Goal: Task Accomplishment & Management: Use online tool/utility

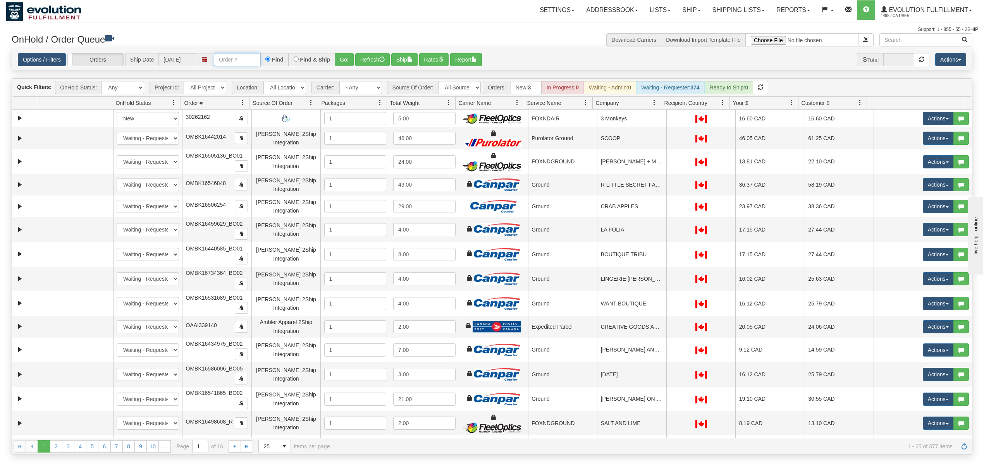
click at [235, 62] on input "text" at bounding box center [237, 59] width 46 height 13
type input "OGF317264720"
click at [351, 56] on button "Go!" at bounding box center [344, 59] width 19 height 13
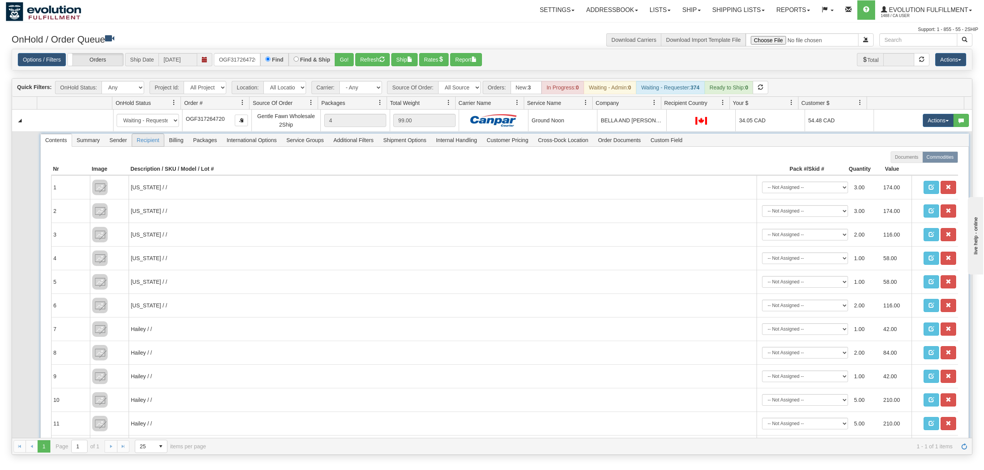
click at [146, 145] on span "Recipient" at bounding box center [148, 140] width 32 height 12
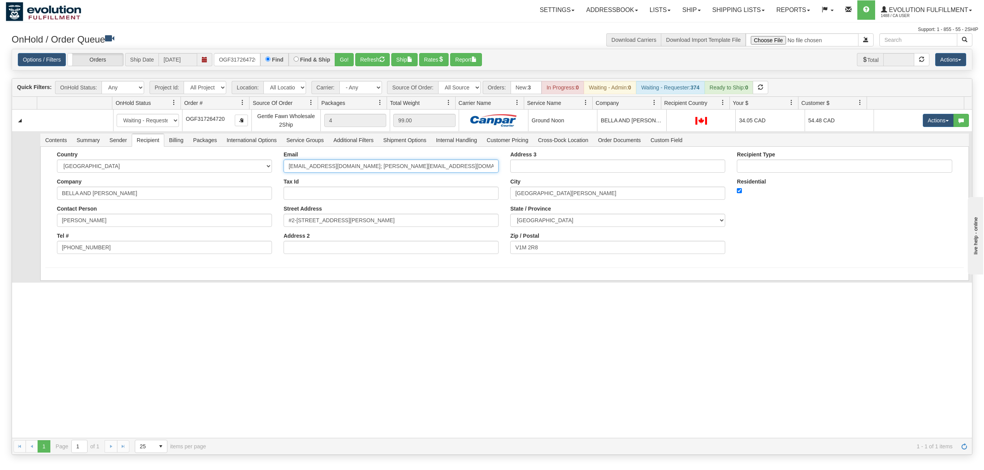
scroll to position [0, 5]
drag, startPoint x: 356, startPoint y: 165, endPoint x: 565, endPoint y: 165, distance: 208.1
click at [565, 165] on div "Country AFGHANISTAN ALAND ISLANDS ALBANIA ALGERIA AMERICAN SAMOA ANDORRA ANGOLA…" at bounding box center [504, 205] width 919 height 108
type input "payable@bellawrendesign.ca"
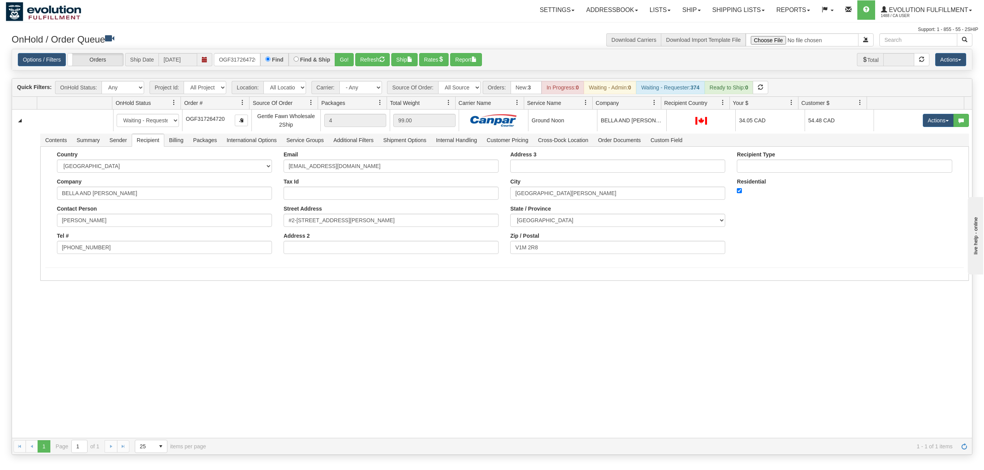
click at [114, 310] on div "31581526 EVOLUTION V3 90998805 90999433 New In Progress Waiting - Admin Waiting…" at bounding box center [492, 274] width 960 height 329
click at [62, 284] on button "Save" at bounding box center [56, 282] width 22 height 13
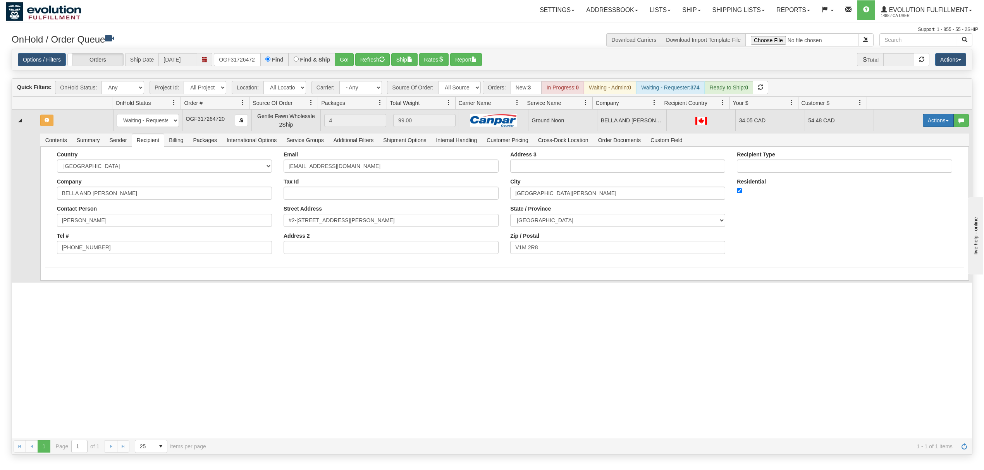
click at [923, 120] on button "Actions" at bounding box center [938, 120] width 31 height 13
click at [899, 165] on span at bounding box center [901, 164] width 5 height 5
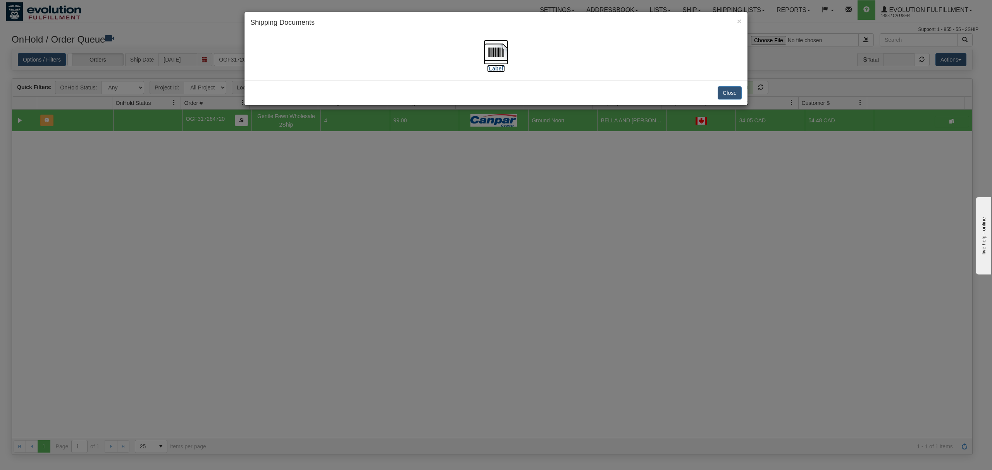
click at [500, 54] on img at bounding box center [496, 52] width 25 height 25
drag, startPoint x: 732, startPoint y: 93, endPoint x: 723, endPoint y: 14, distance: 79.5
click at [732, 90] on button "Close" at bounding box center [730, 92] width 24 height 13
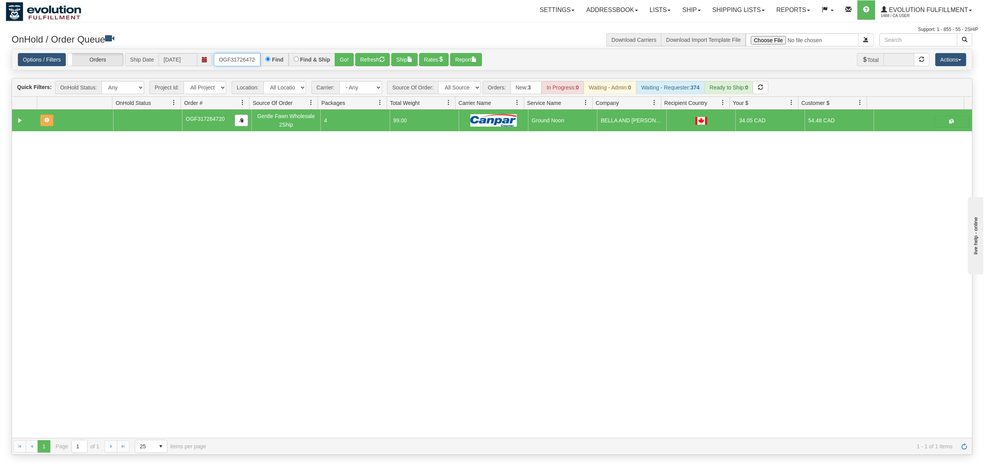
click at [233, 57] on input "OGF317264720" at bounding box center [237, 59] width 46 height 13
click at [342, 63] on button "Go!" at bounding box center [344, 59] width 19 height 13
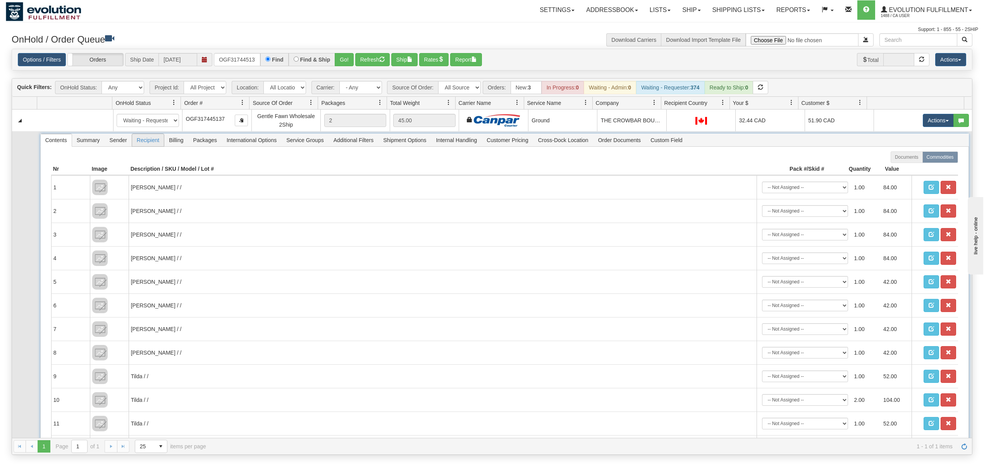
click at [145, 139] on span "Recipient" at bounding box center [148, 140] width 32 height 12
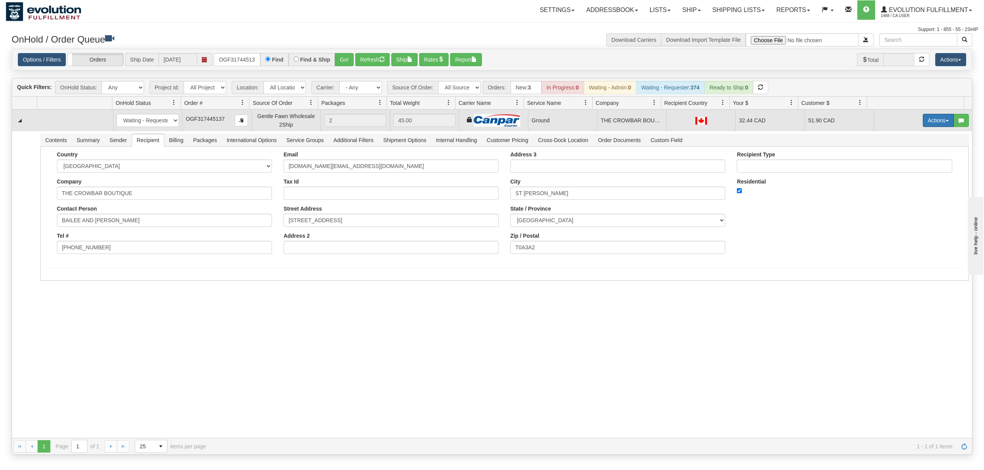
click at [938, 124] on button "Actions" at bounding box center [938, 120] width 31 height 13
click at [899, 164] on span "Ship" at bounding box center [907, 165] width 16 height 6
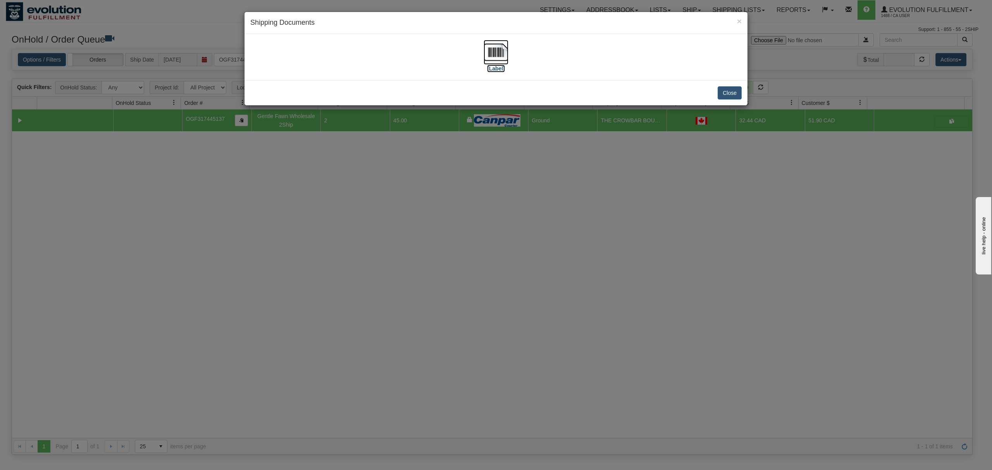
click at [497, 48] on img at bounding box center [496, 52] width 25 height 25
drag, startPoint x: 739, startPoint y: 92, endPoint x: 690, endPoint y: 77, distance: 51.2
click at [738, 92] on button "Close" at bounding box center [730, 92] width 24 height 13
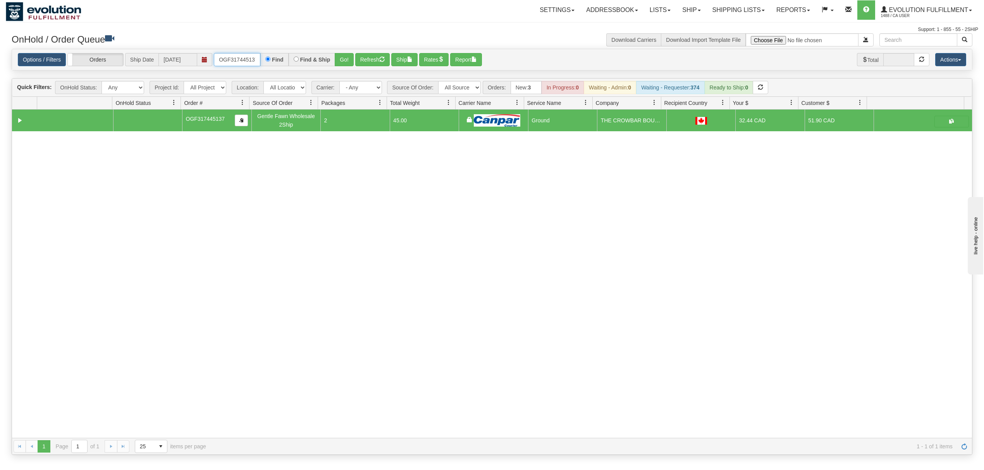
click at [232, 60] on input "OGF317445137" at bounding box center [237, 59] width 46 height 13
type input "OGF317148235"
click at [339, 59] on button "Go!" at bounding box center [344, 59] width 19 height 13
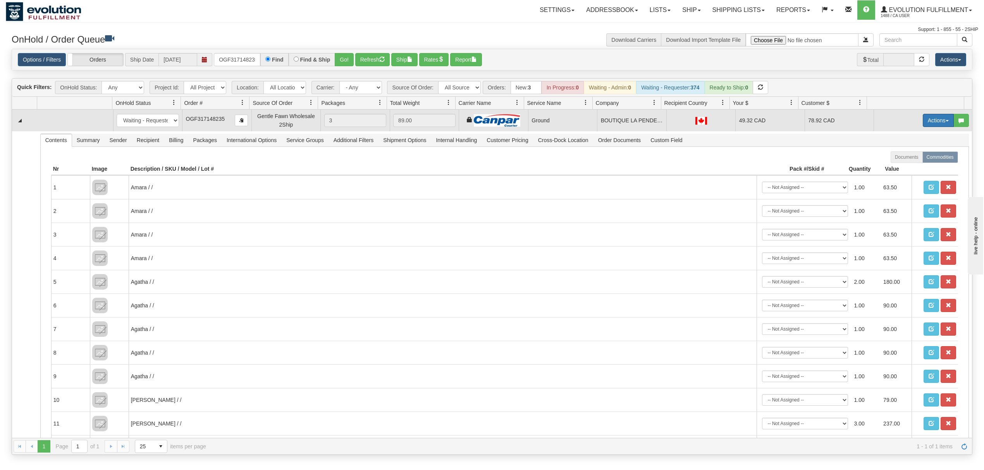
click at [923, 119] on button "Actions" at bounding box center [938, 120] width 31 height 13
click at [905, 160] on link "Rate All Services" at bounding box center [923, 155] width 62 height 10
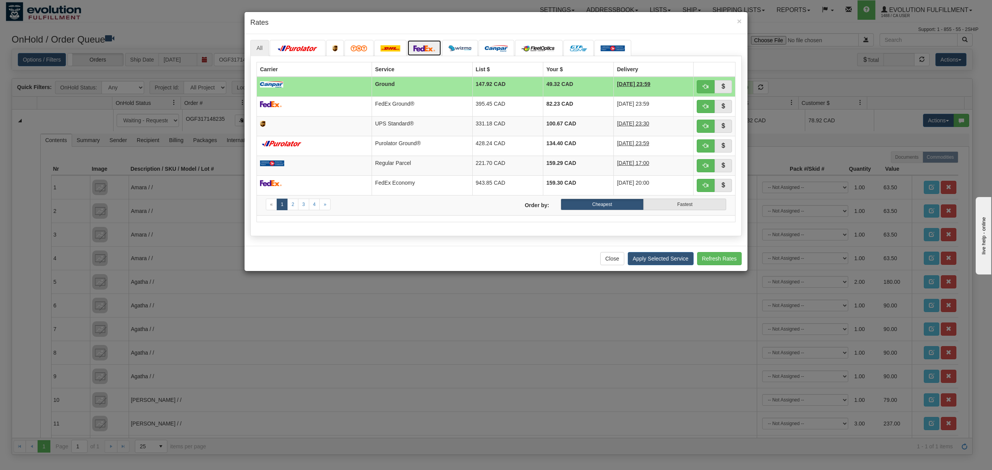
click at [418, 46] on img at bounding box center [424, 48] width 22 height 6
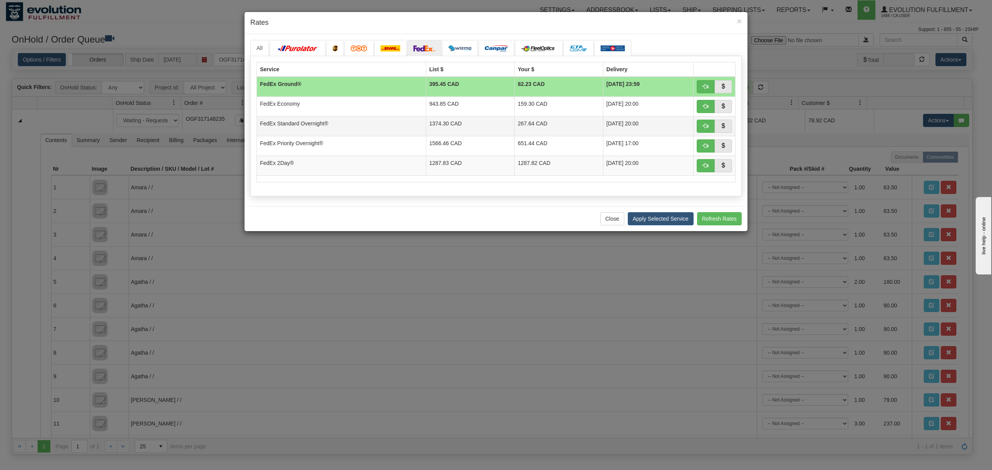
click at [395, 127] on td "FedEx Standard Overnight®" at bounding box center [341, 126] width 169 height 20
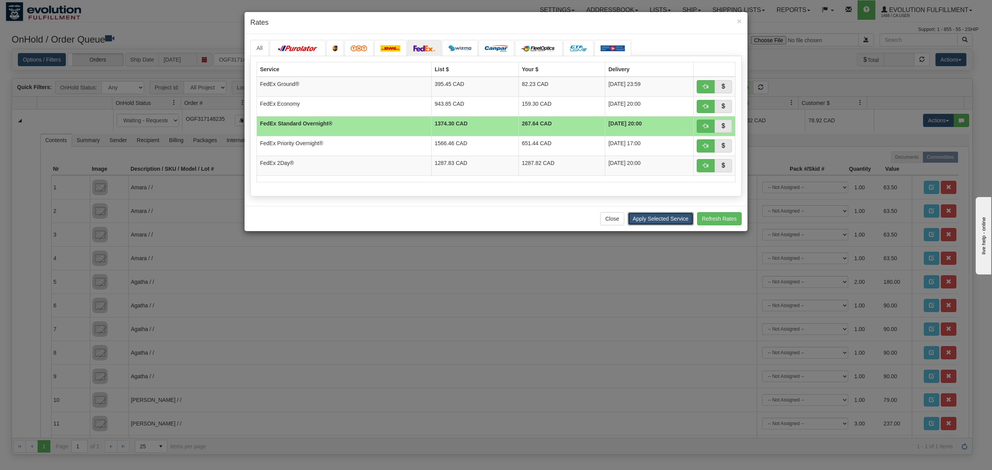
click at [663, 221] on button "Apply Selected Service" at bounding box center [661, 218] width 66 height 13
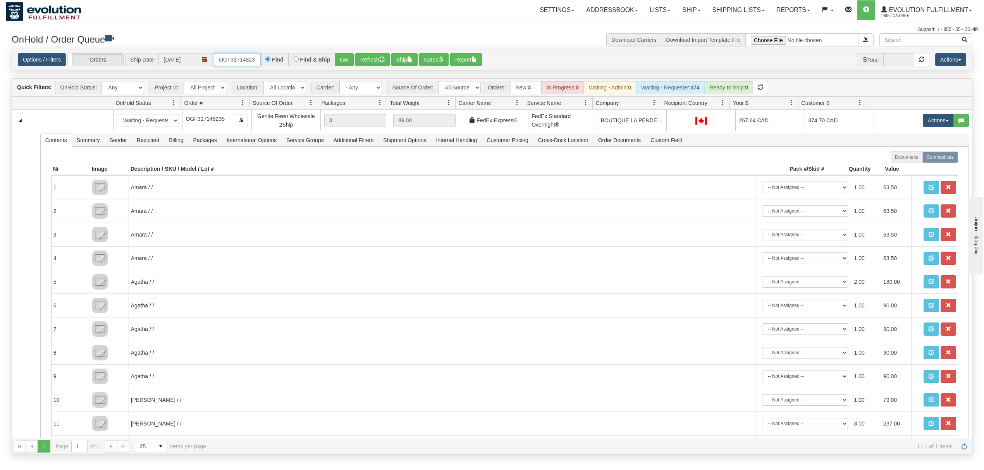
click at [236, 55] on input "OGF317148235" at bounding box center [237, 59] width 46 height 13
click at [737, 5] on link "Shipping lists" at bounding box center [739, 9] width 64 height 19
click at [715, 33] on link "Search Shipment History" at bounding box center [733, 37] width 76 height 10
click at [715, 33] on span "Download Import Template File" at bounding box center [703, 39] width 85 height 13
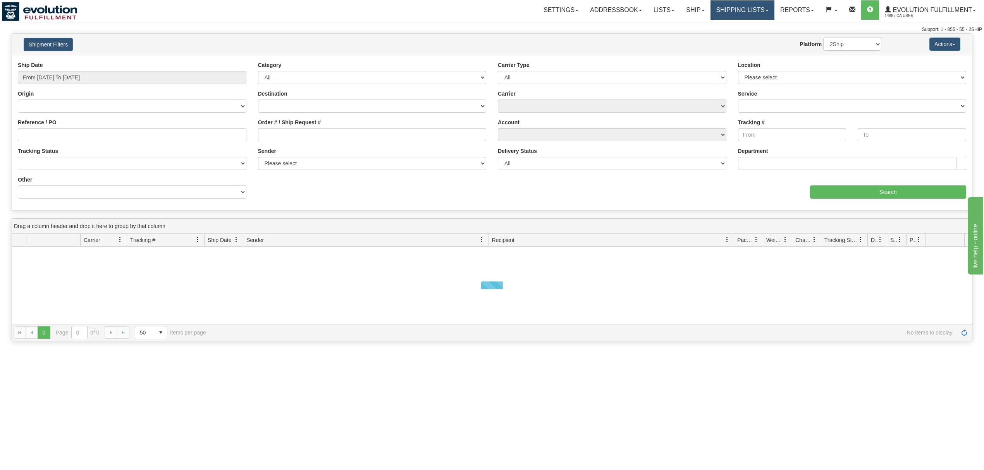
click at [732, 8] on link "Shipping lists" at bounding box center [743, 9] width 64 height 19
click at [737, 22] on link "Current Shipments" at bounding box center [737, 27] width 76 height 10
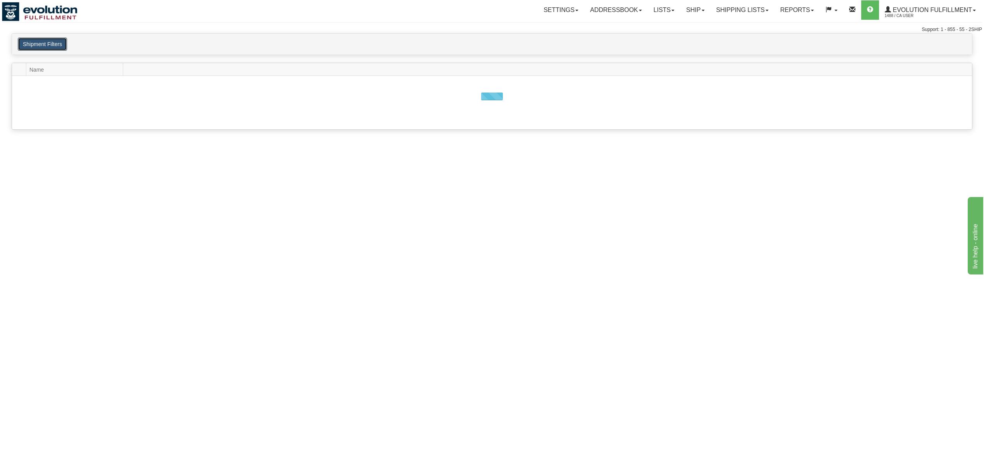
drag, startPoint x: 54, startPoint y: 42, endPoint x: 99, endPoint y: 53, distance: 46.1
click at [55, 43] on button "Shipment Filters" at bounding box center [42, 44] width 49 height 13
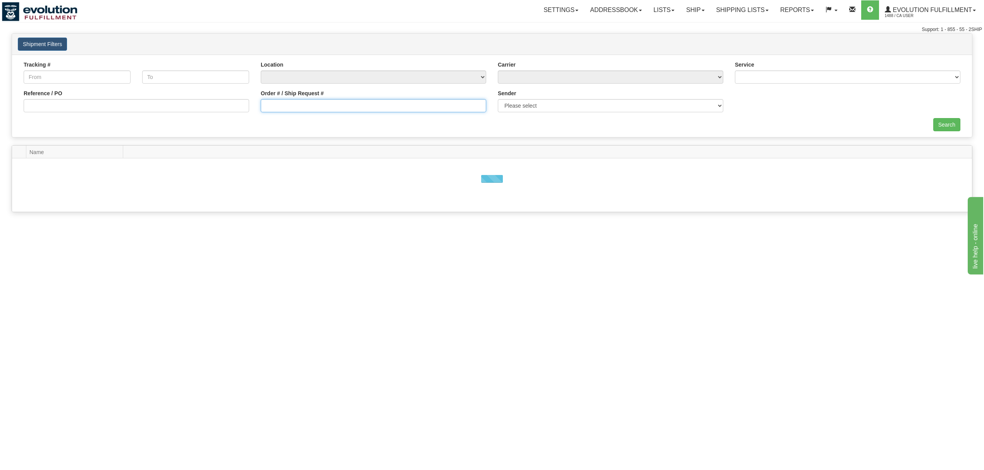
click at [282, 110] on input "Order # / Ship Request #" at bounding box center [374, 105] width 226 height 13
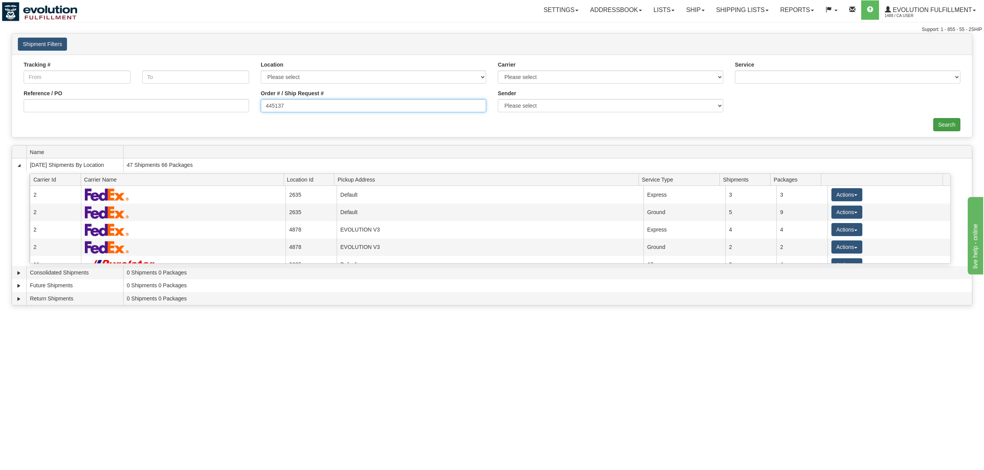
type input "445137"
click at [949, 126] on input "Search" at bounding box center [946, 124] width 27 height 13
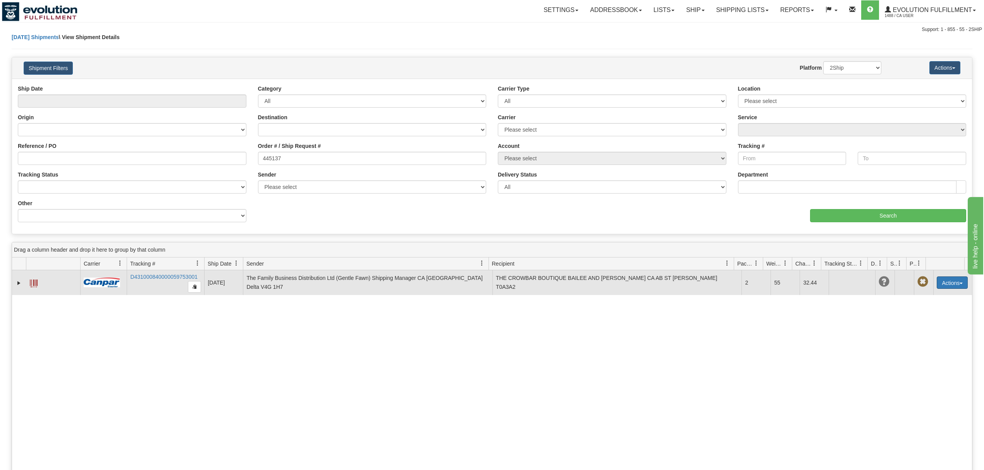
click at [941, 284] on button "Actions" at bounding box center [952, 283] width 31 height 12
click at [904, 329] on link "Delete" at bounding box center [927, 327] width 80 height 10
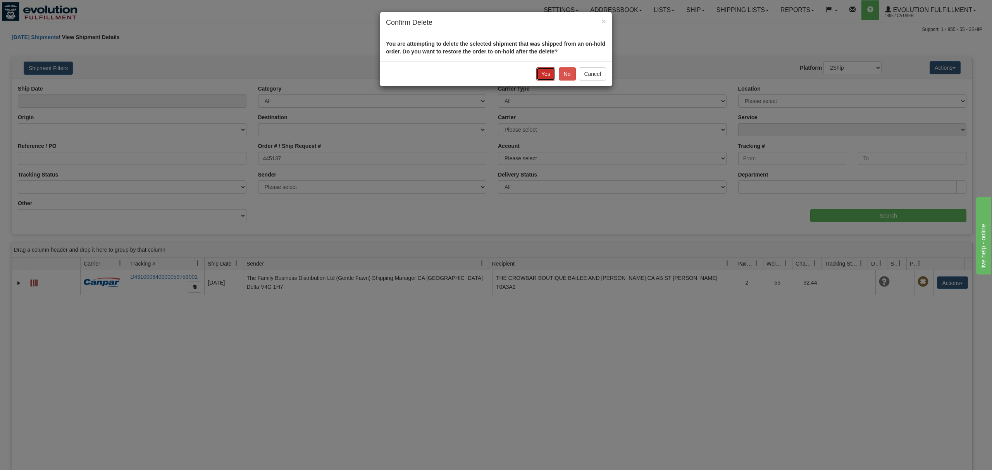
click at [541, 70] on button "Yes" at bounding box center [545, 73] width 19 height 13
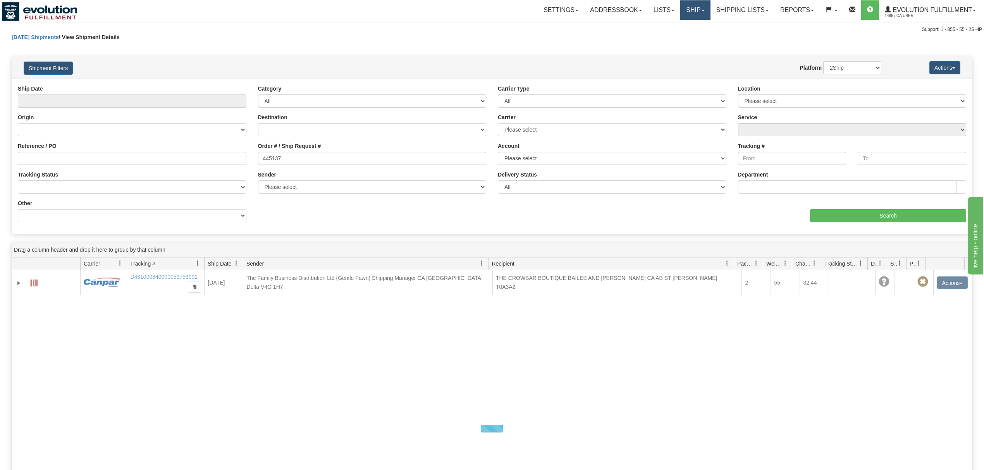
click at [687, 11] on link "Ship" at bounding box center [695, 9] width 30 height 19
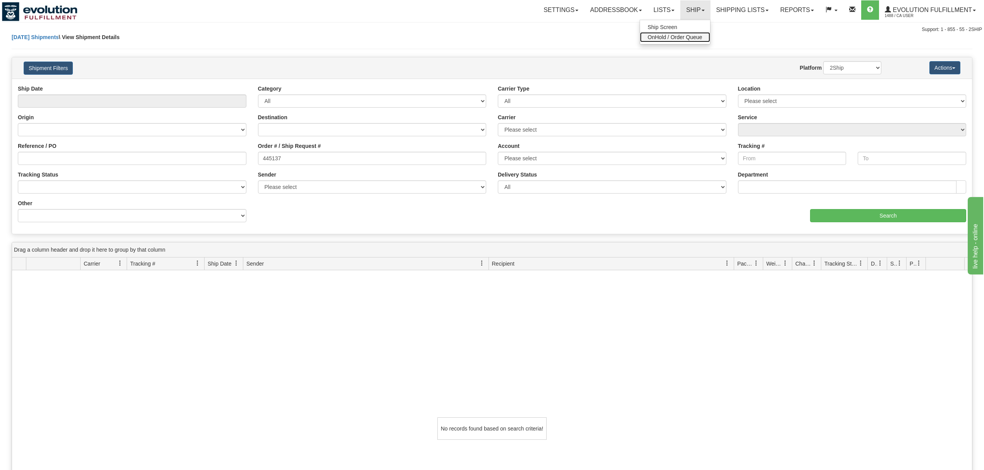
click at [675, 36] on span "OnHold / Order Queue" at bounding box center [675, 37] width 55 height 6
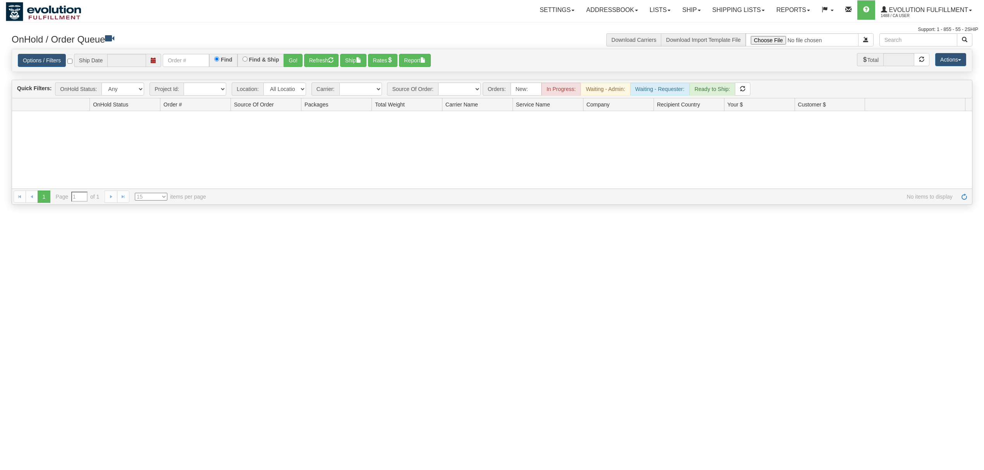
type input "[DATE]"
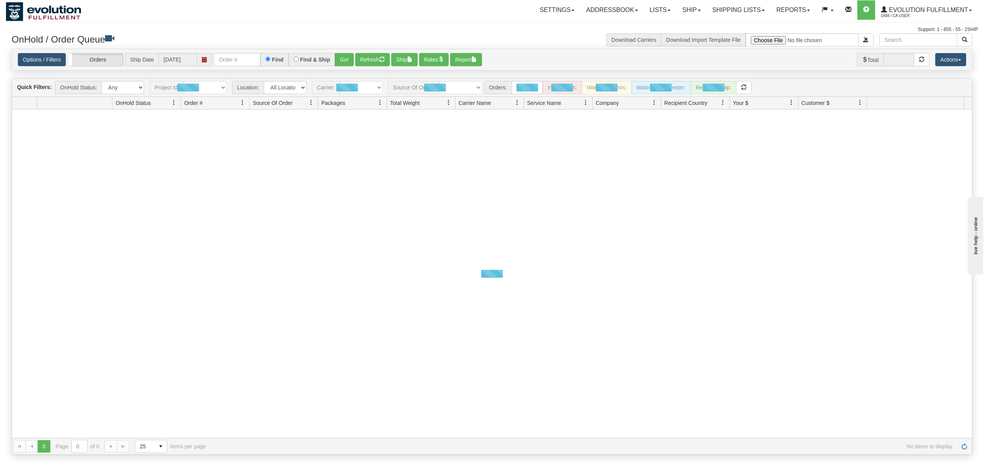
click at [201, 61] on span at bounding box center [204, 59] width 15 height 13
click at [230, 56] on input "text" at bounding box center [237, 59] width 46 height 13
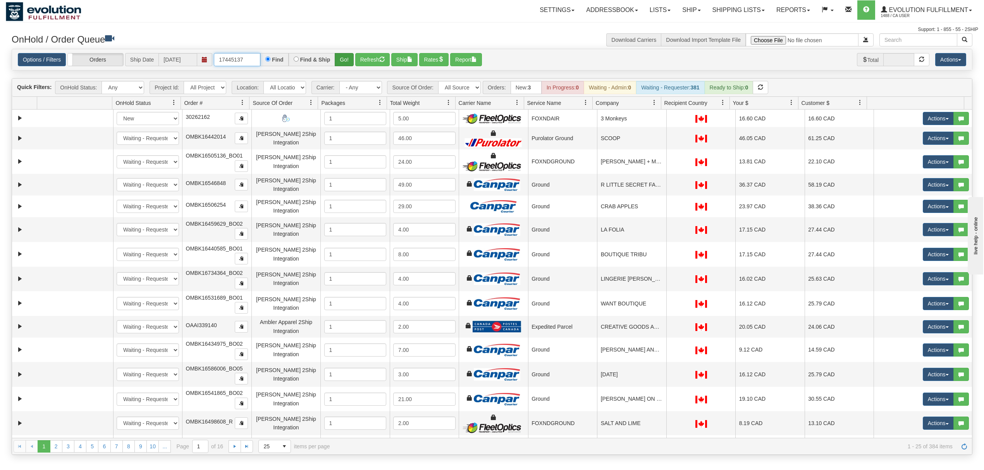
type input "17445137"
click at [354, 63] on button "Go!" at bounding box center [344, 59] width 19 height 13
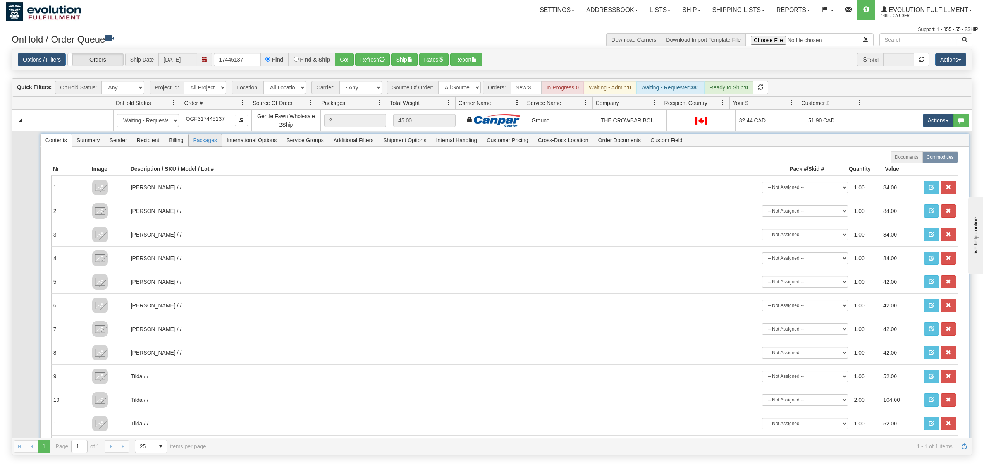
click at [214, 137] on span "Packages" at bounding box center [205, 140] width 33 height 12
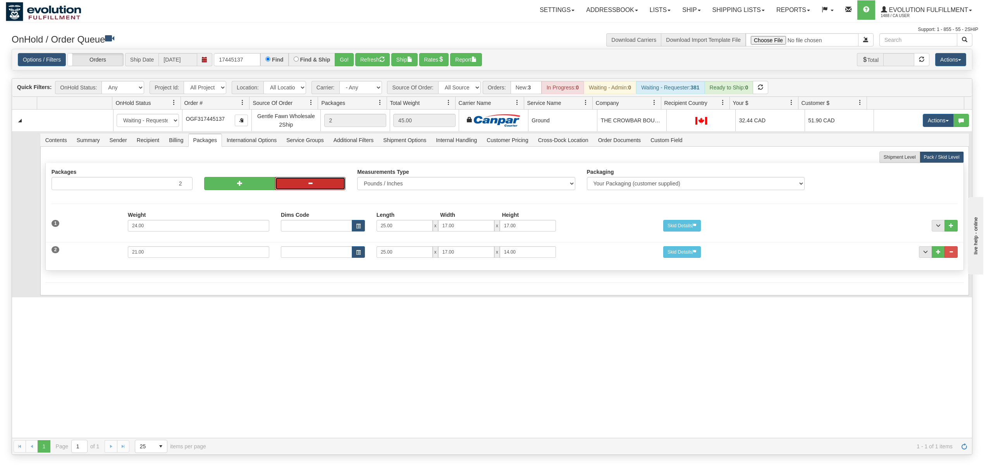
click at [322, 185] on button "button" at bounding box center [310, 183] width 71 height 13
type input "1"
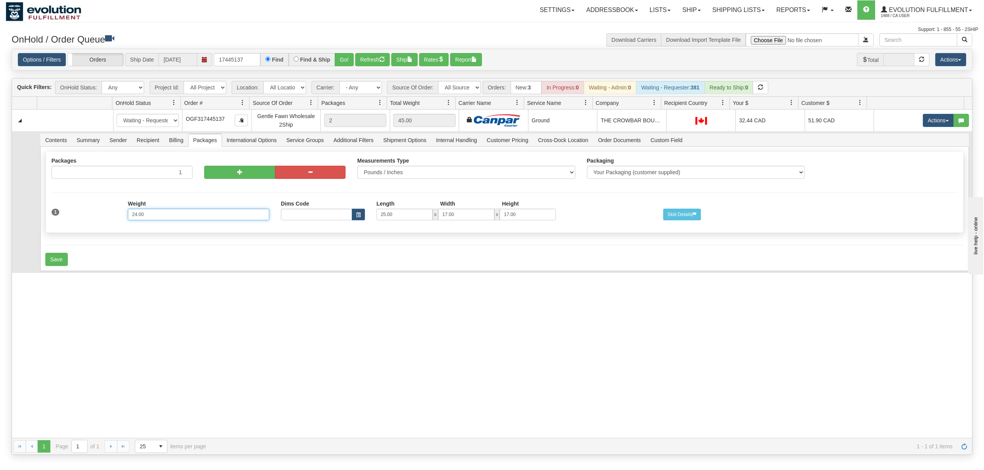
drag, startPoint x: 184, startPoint y: 220, endPoint x: 67, endPoint y: 224, distance: 116.3
click at [67, 224] on div "1 Weight 24.00 Dims Code Length Width Height 25.00 x x" at bounding box center [505, 214] width 918 height 26
type input "21"
drag, startPoint x: 394, startPoint y: 220, endPoint x: 324, endPoint y: 217, distance: 69.8
click at [324, 217] on div "Dims Code Length Width Height 25.00 x 17.00 x 17.00" at bounding box center [466, 211] width 382 height 20
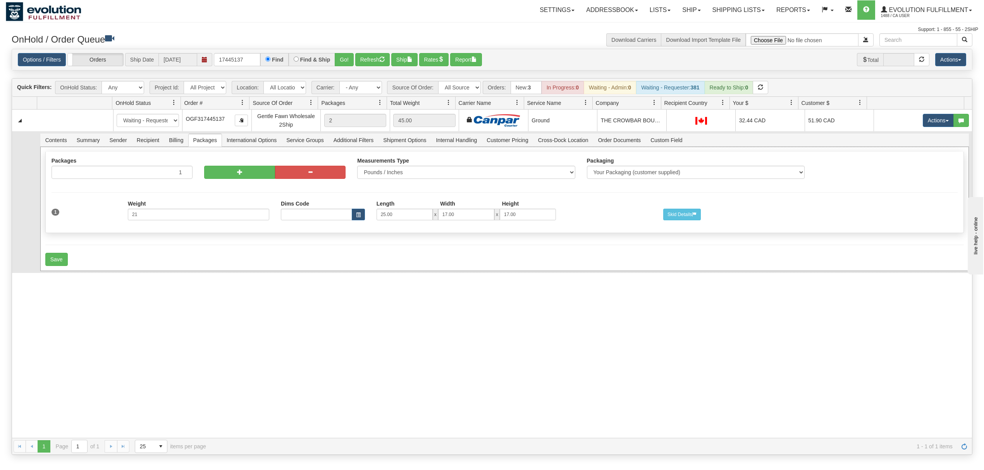
drag, startPoint x: 433, startPoint y: 250, endPoint x: 471, endPoint y: 237, distance: 40.1
click at [434, 250] on form "Shipment Level Pack / Skid Level Packages 1 1" at bounding box center [504, 208] width 919 height 115
drag, startPoint x: 523, startPoint y: 216, endPoint x: 468, endPoint y: 214, distance: 54.7
click at [468, 214] on div "25.00 x 17.00 x 17.00" at bounding box center [467, 215] width 180 height 12
type input "14"
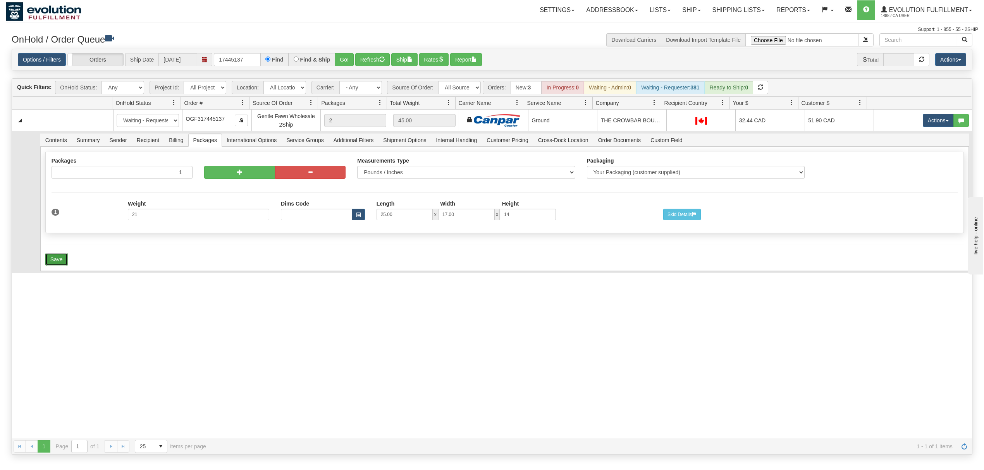
click at [64, 266] on button "Save" at bounding box center [56, 259] width 22 height 13
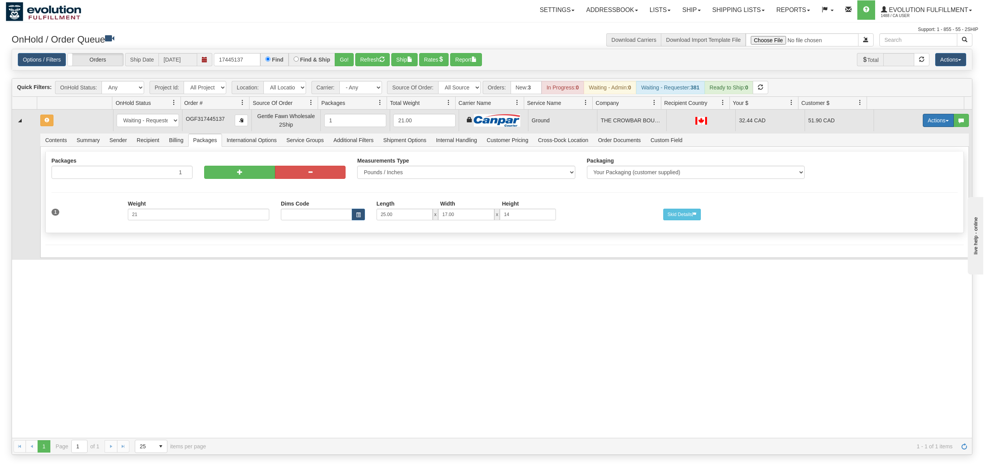
click at [934, 118] on button "Actions" at bounding box center [938, 120] width 31 height 13
click at [899, 167] on span "Ship" at bounding box center [907, 165] width 16 height 6
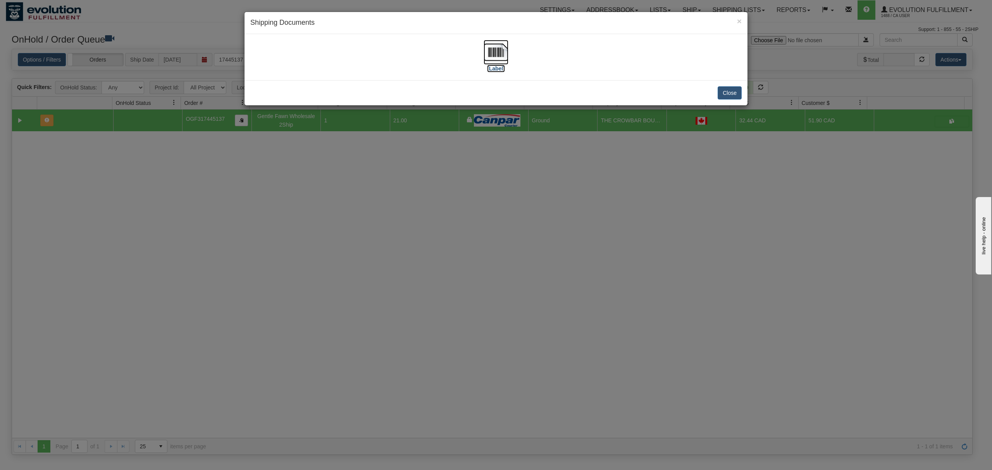
click at [484, 55] on img at bounding box center [496, 52] width 25 height 25
